Goal: Task Accomplishment & Management: Manage account settings

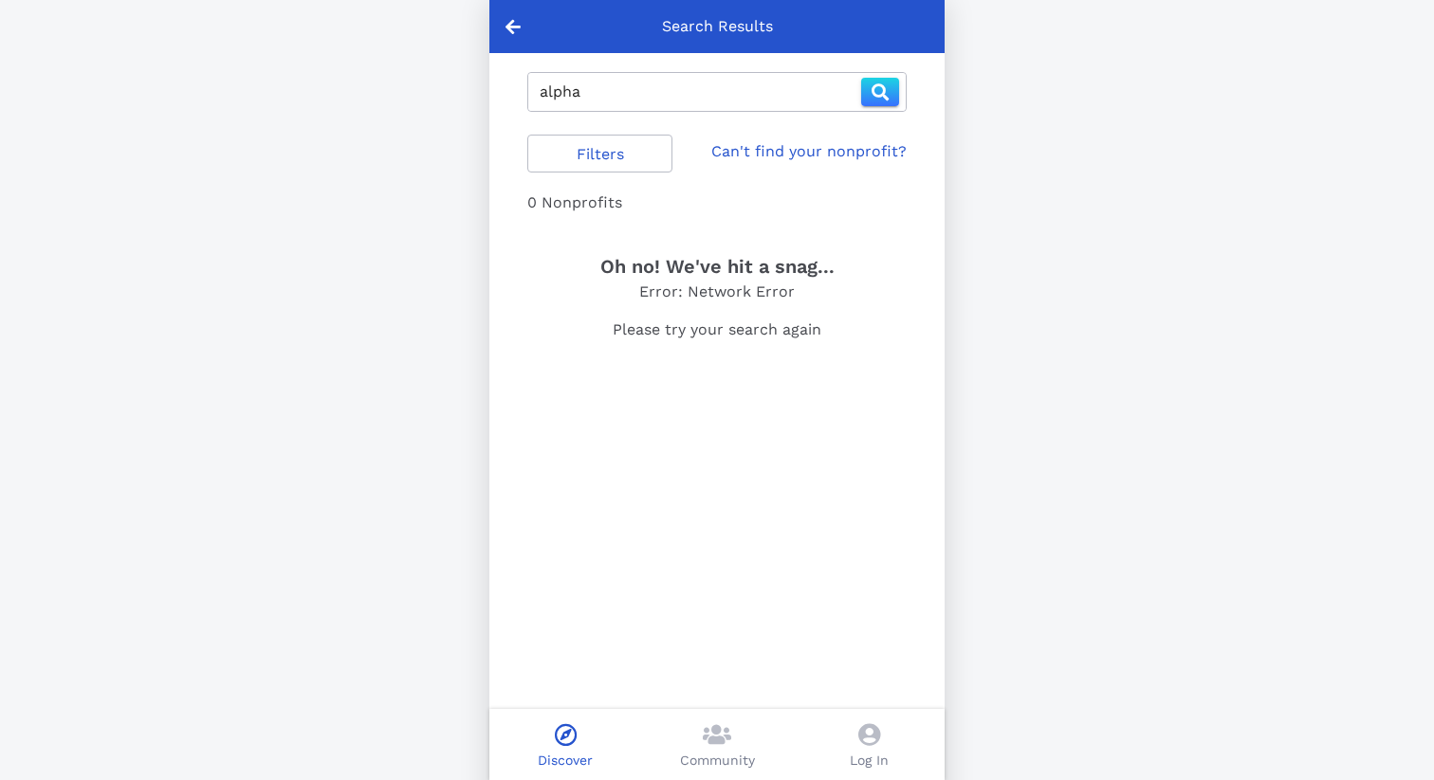
click at [518, 16] on div at bounding box center [512, 26] width 47 height 53
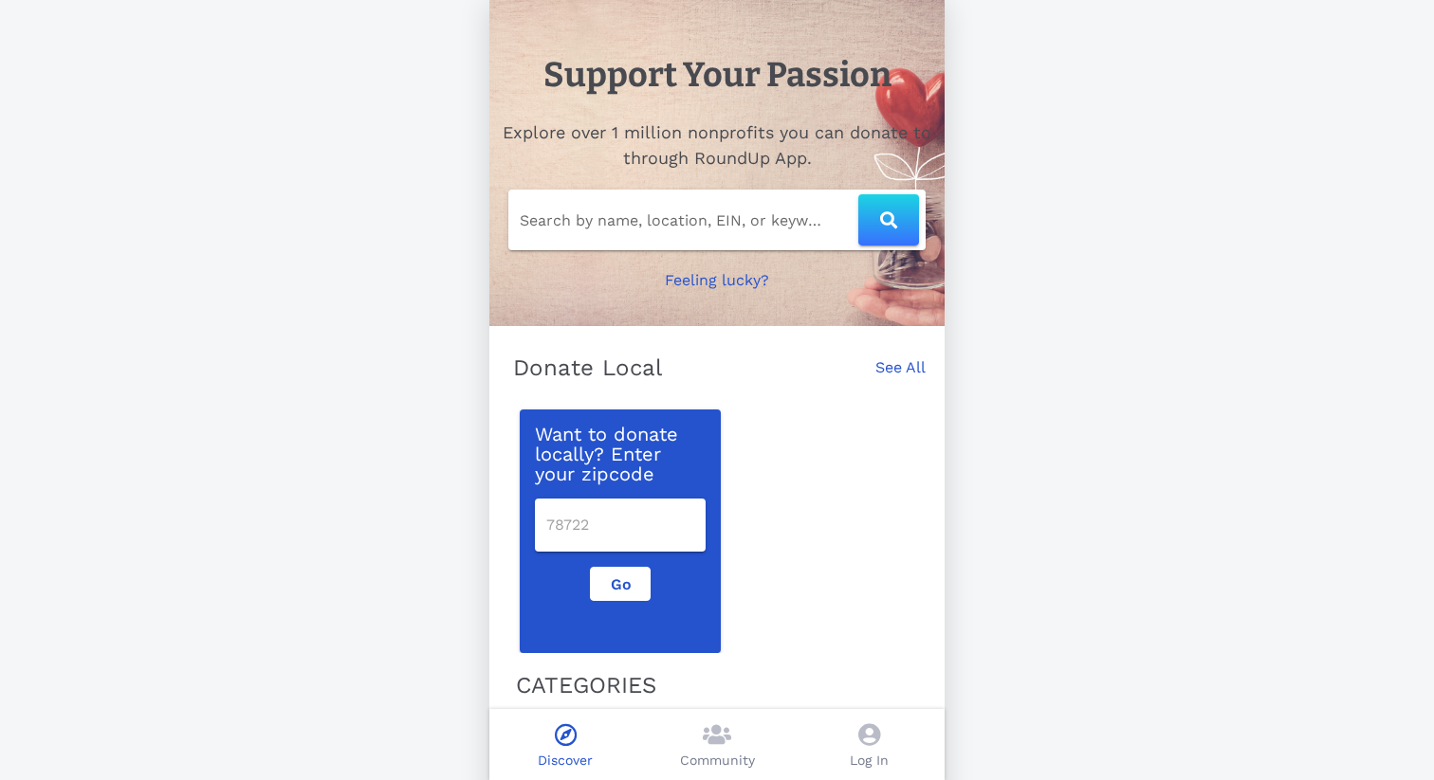
click at [871, 731] on icon at bounding box center [869, 735] width 22 height 23
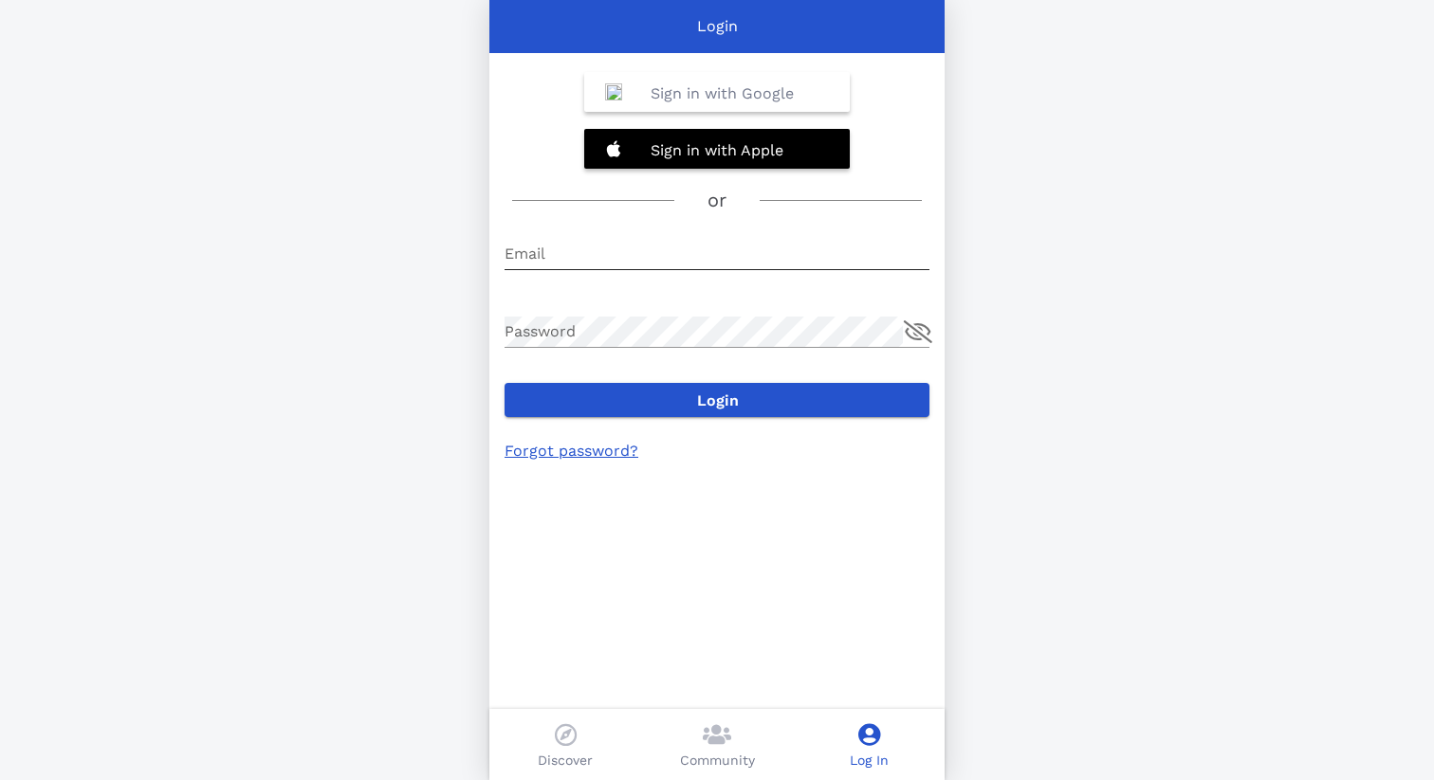
type input "[EMAIL_ADDRESS][DOMAIN_NAME]"
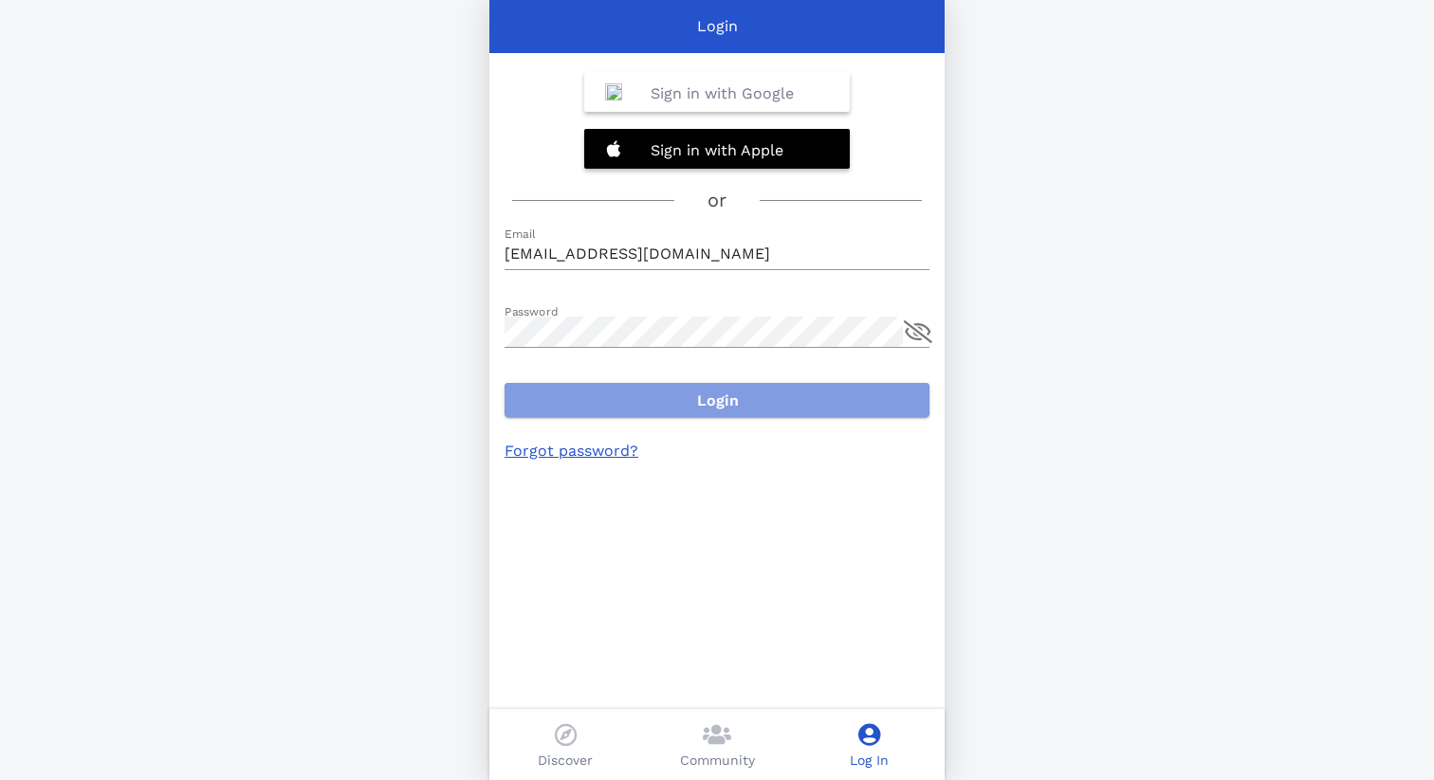
click at [587, 391] on button "Login" at bounding box center [716, 400] width 425 height 34
